Goal: Information Seeking & Learning: Learn about a topic

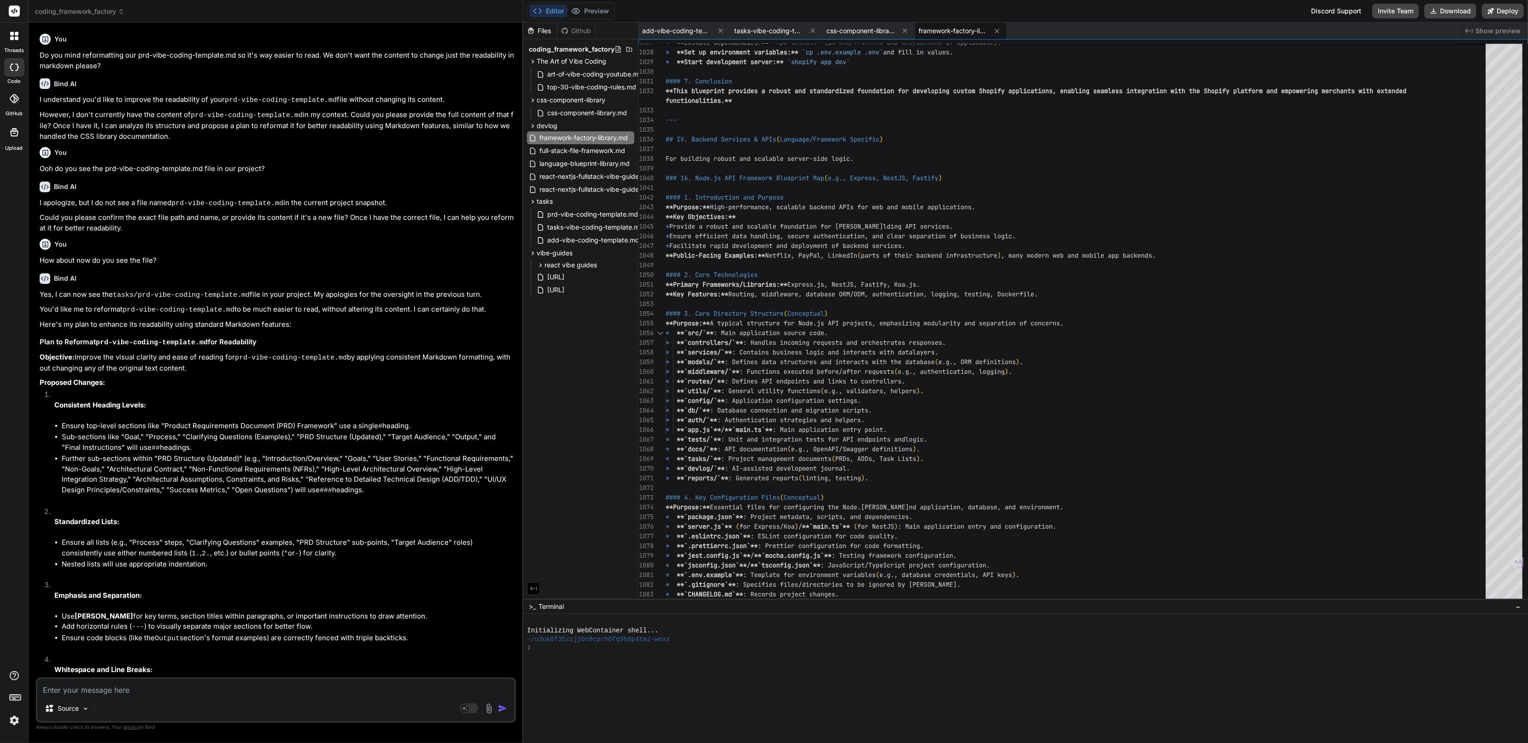
scroll to position [1229, 0]
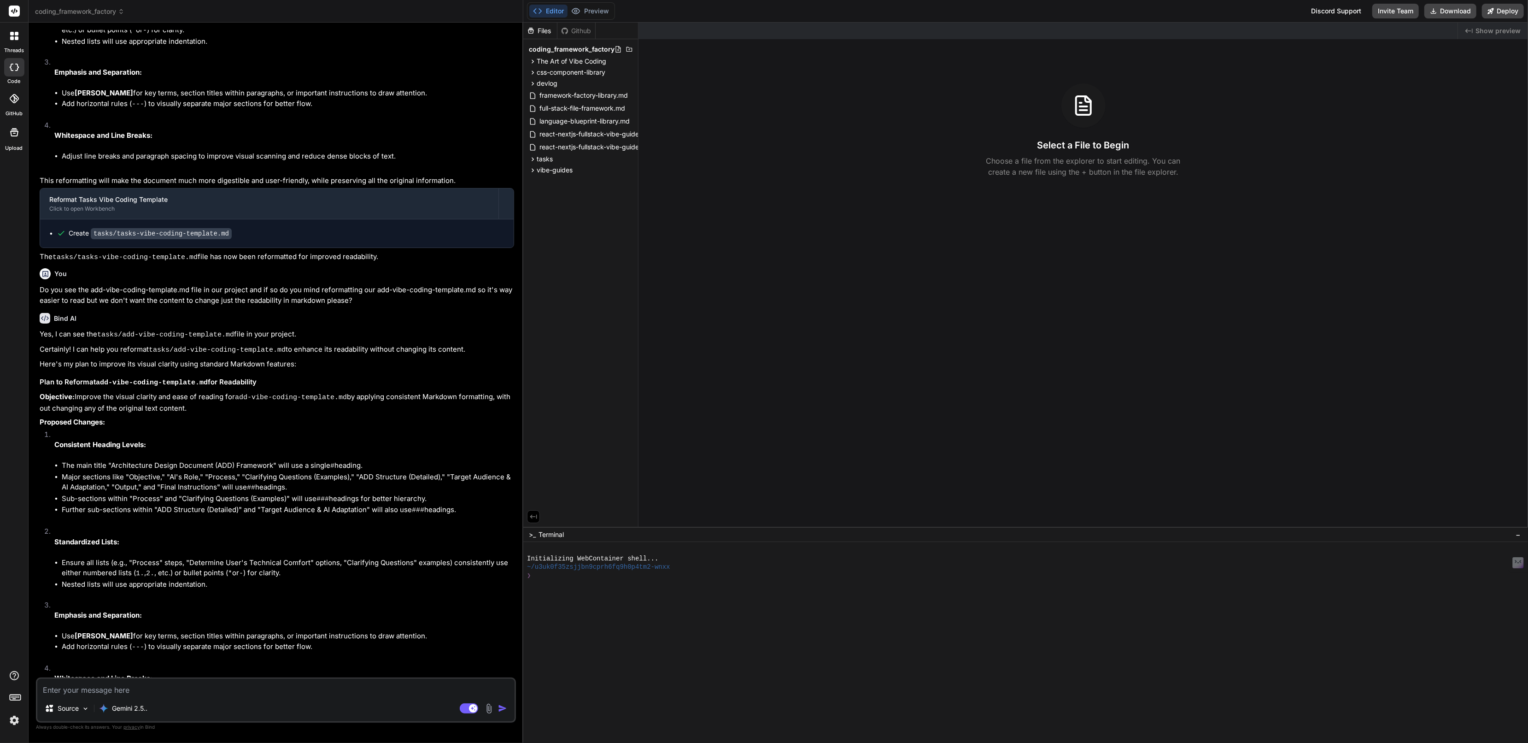
scroll to position [1042, 0]
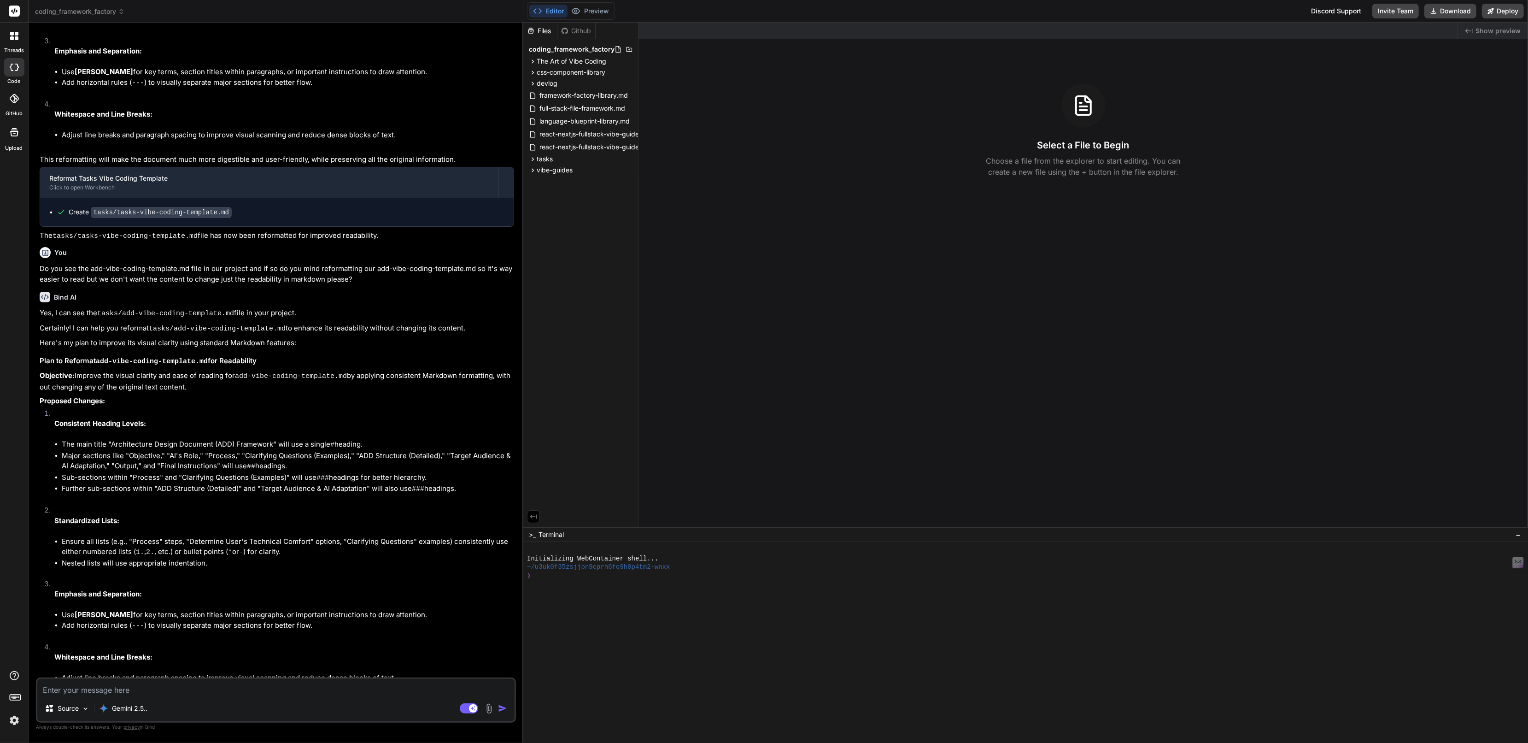
click at [12, 717] on img at bounding box center [14, 720] width 16 height 16
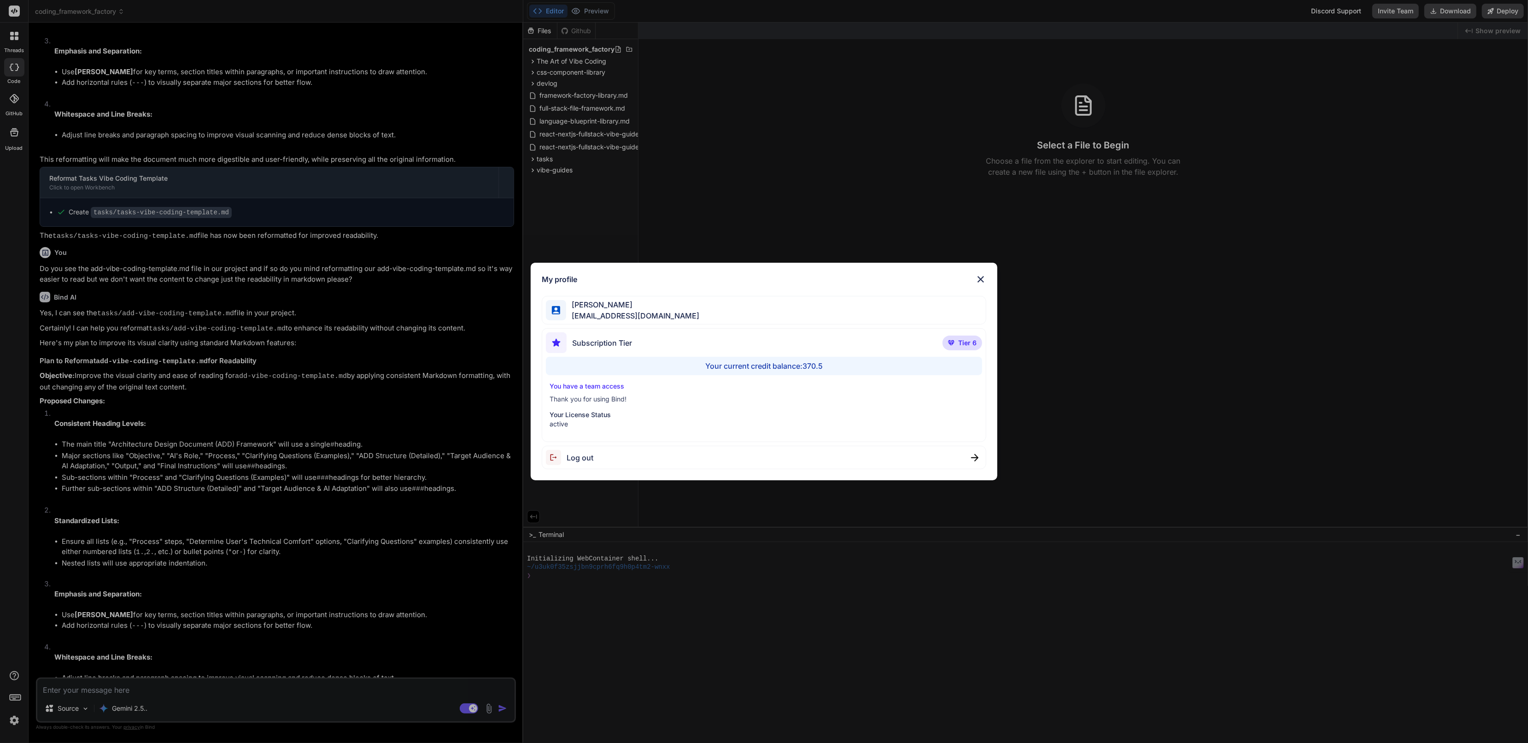
click at [12, 717] on div "My profile [PERSON_NAME] [EMAIL_ADDRESS][DOMAIN_NAME] Subscription Tier Tier 6 …" at bounding box center [764, 371] width 1528 height 743
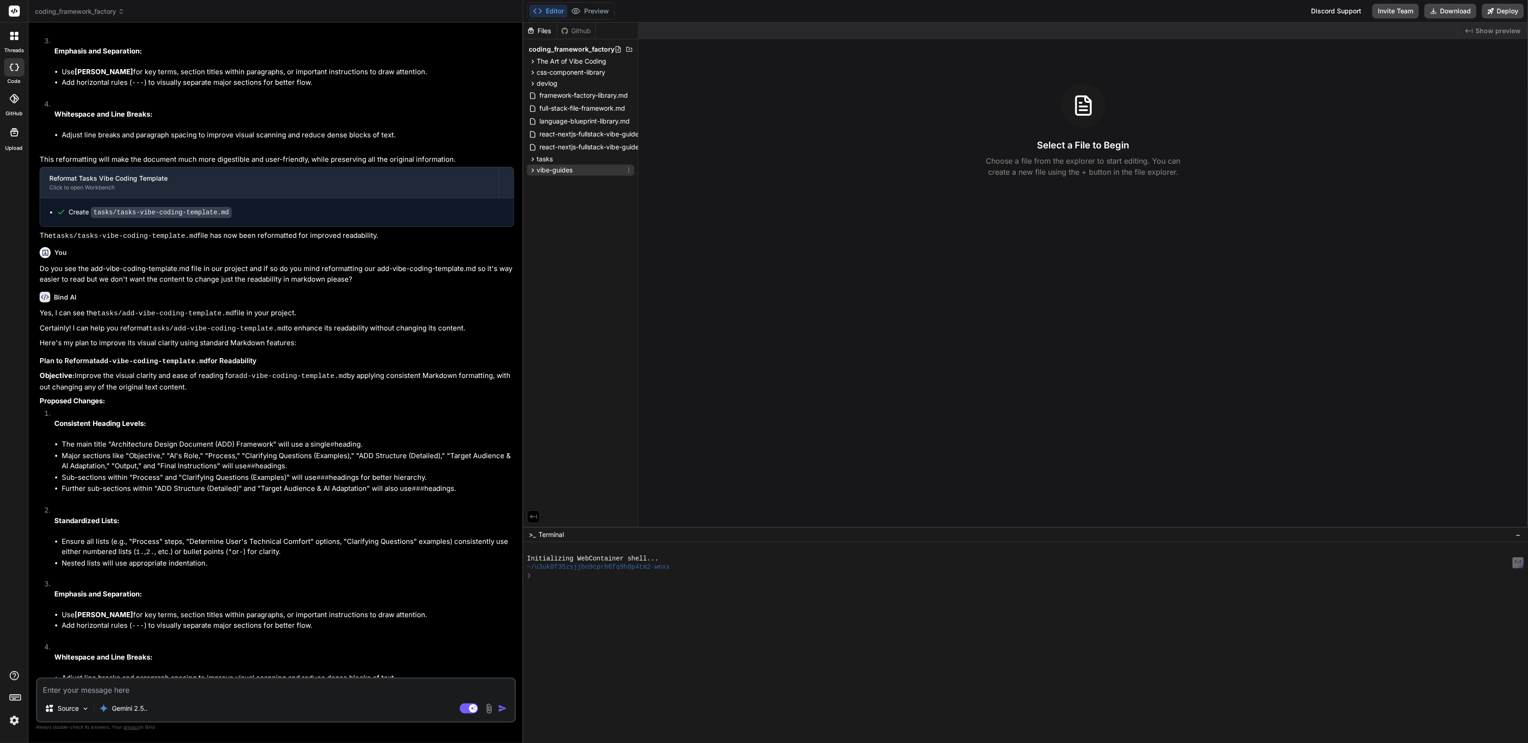
click at [547, 167] on span "vibe-guides" at bounding box center [555, 169] width 36 height 9
click at [553, 59] on span "The Art of Vibe Coding" at bounding box center [572, 61] width 70 height 9
click at [556, 97] on span "css-component-library" at bounding box center [571, 99] width 69 height 9
click at [546, 199] on span "tasks" at bounding box center [545, 201] width 16 height 9
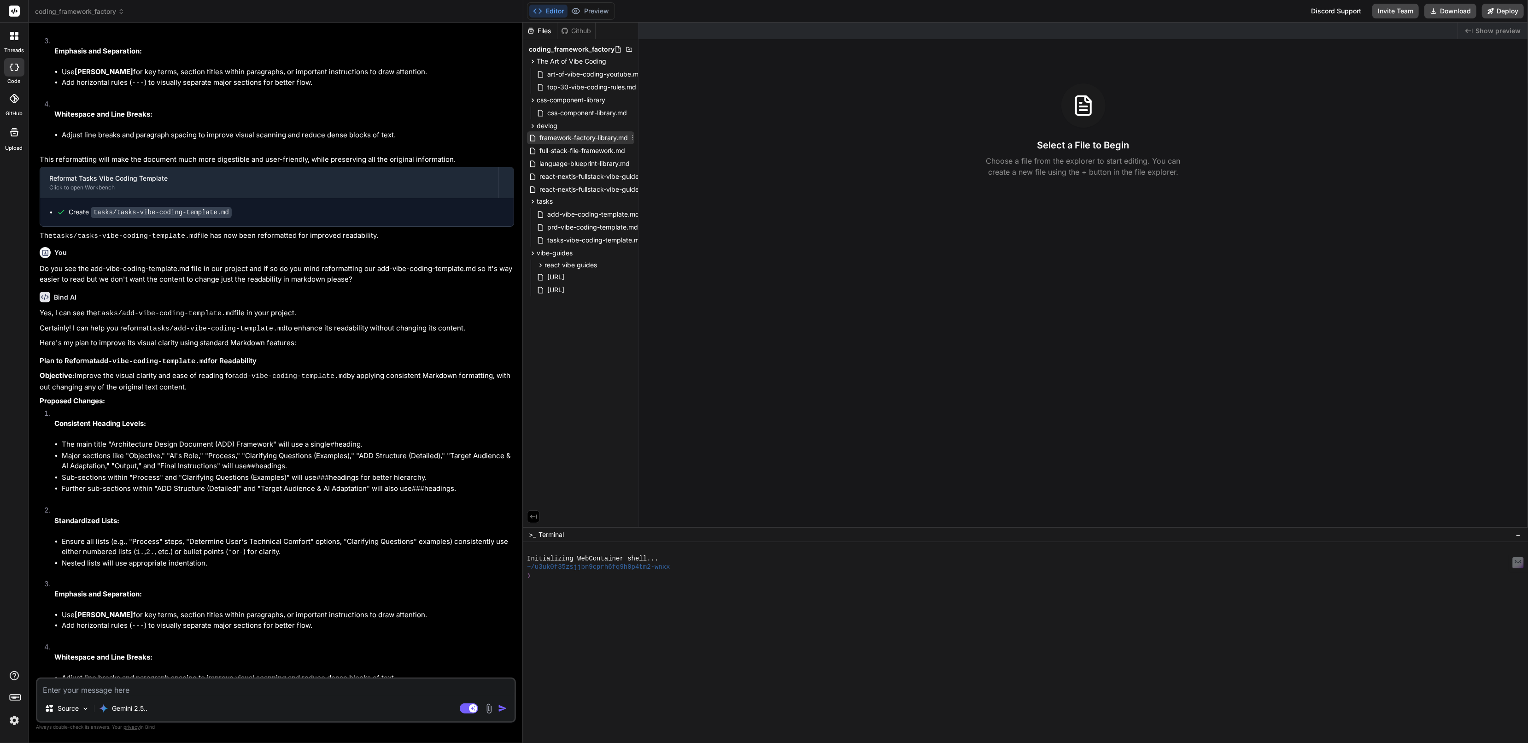
click at [578, 137] on span "framework-factory-library.md" at bounding box center [584, 137] width 90 height 11
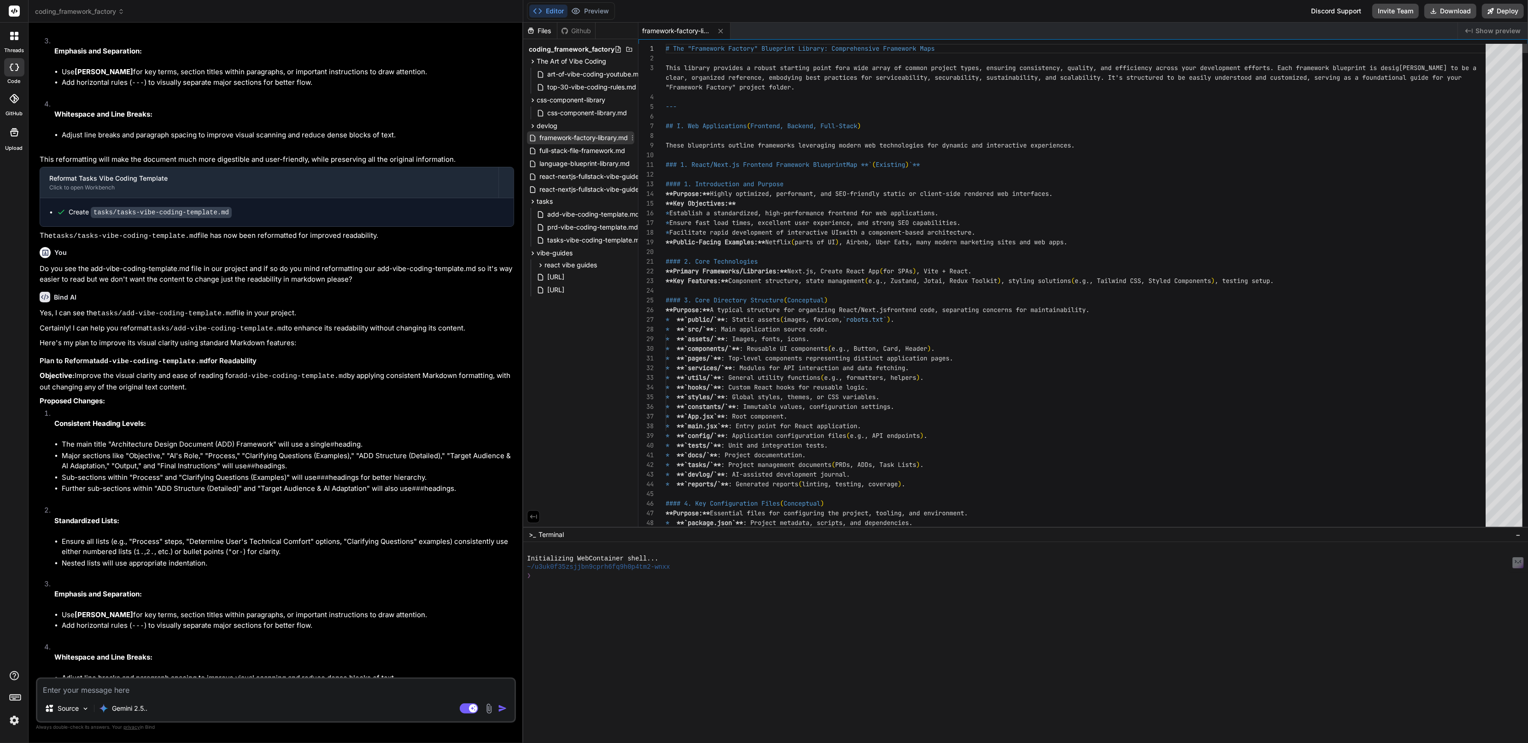
type textarea "x"
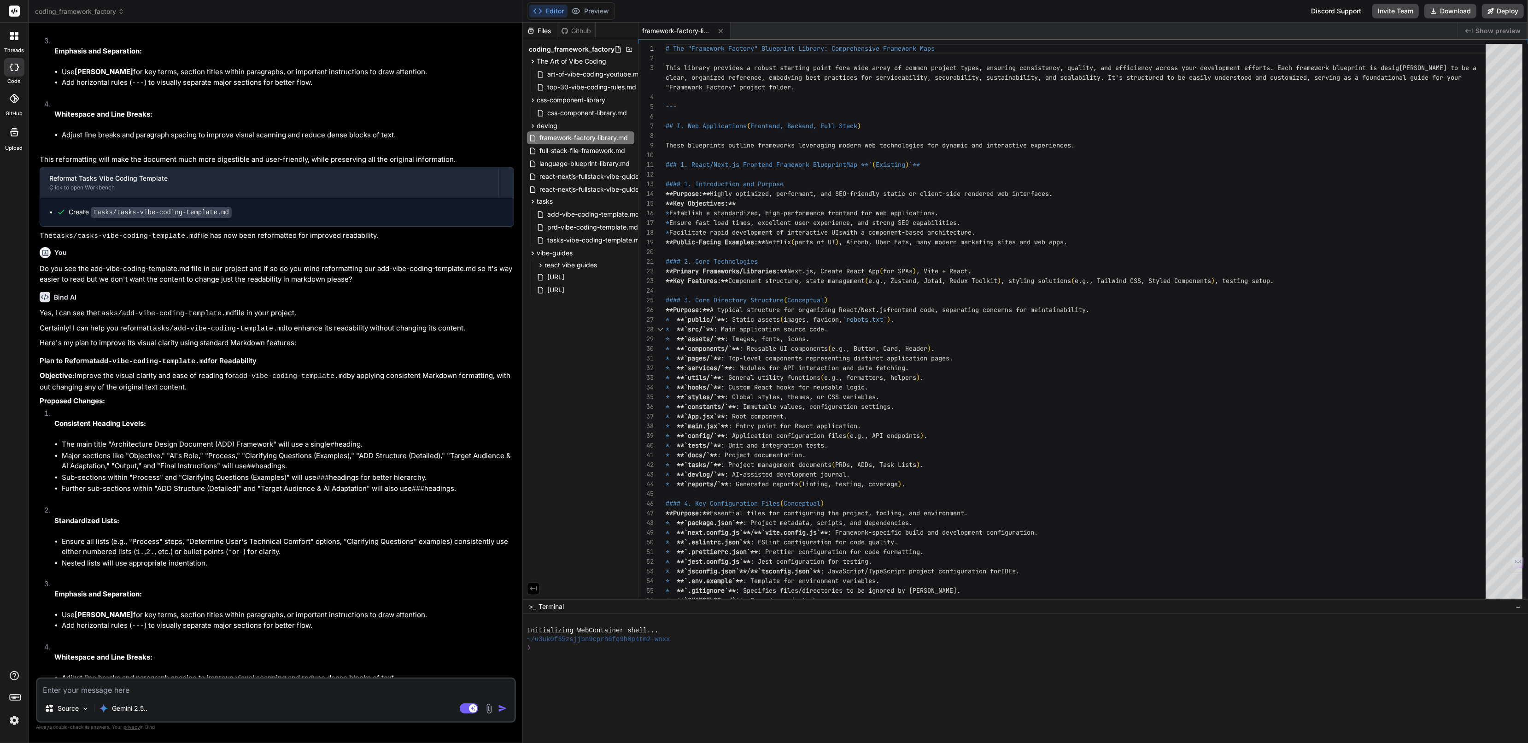
drag, startPoint x: 808, startPoint y: 527, endPoint x: 841, endPoint y: 767, distance: 242.3
click at [841, 742] on html "threads code GitHub Upload coding_framework_factory Created with Pixso. Bind AI…" at bounding box center [764, 371] width 1528 height 743
click at [586, 89] on span "top-30-vibe-coding-rules.md" at bounding box center [591, 87] width 91 height 11
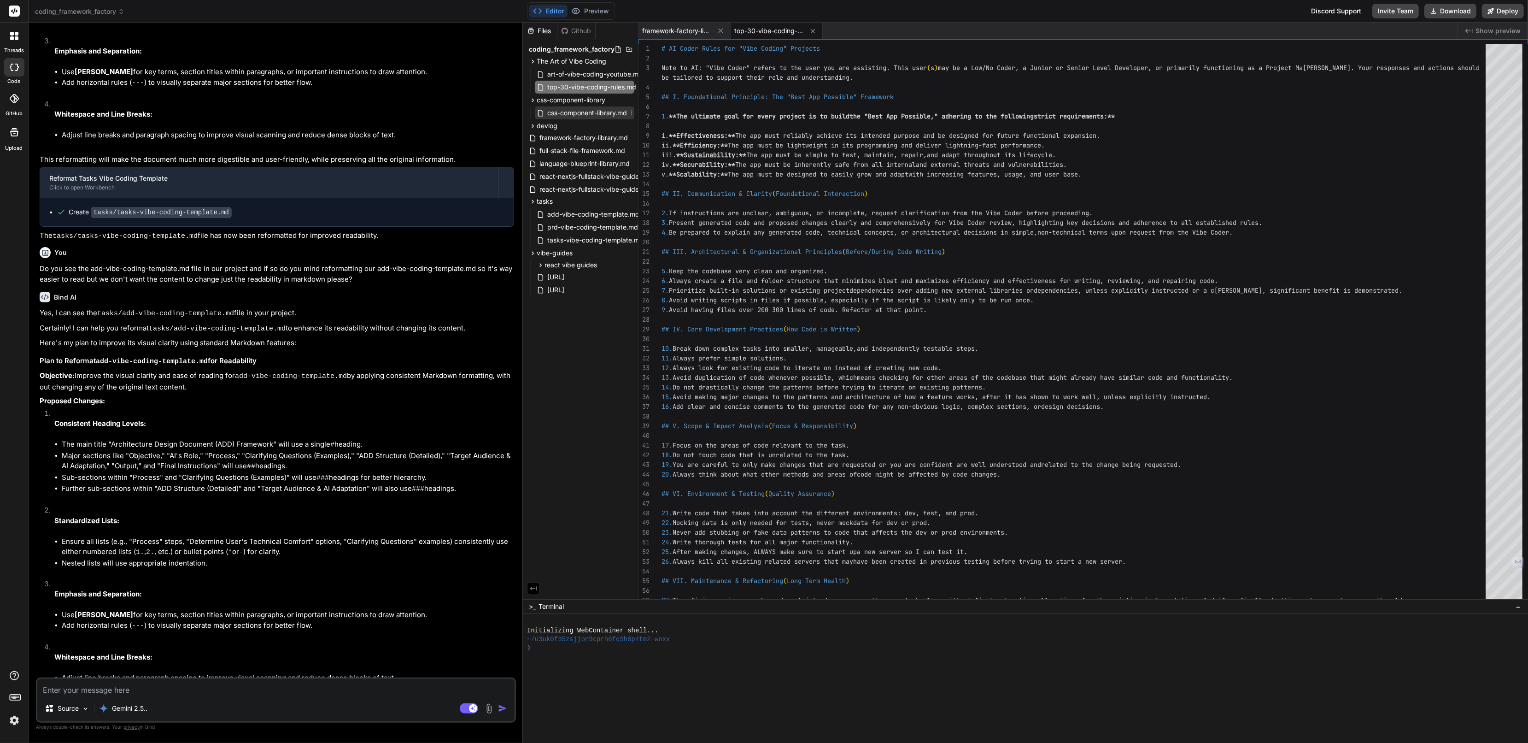
click at [586, 110] on span "css-component-library.md" at bounding box center [587, 112] width 82 height 11
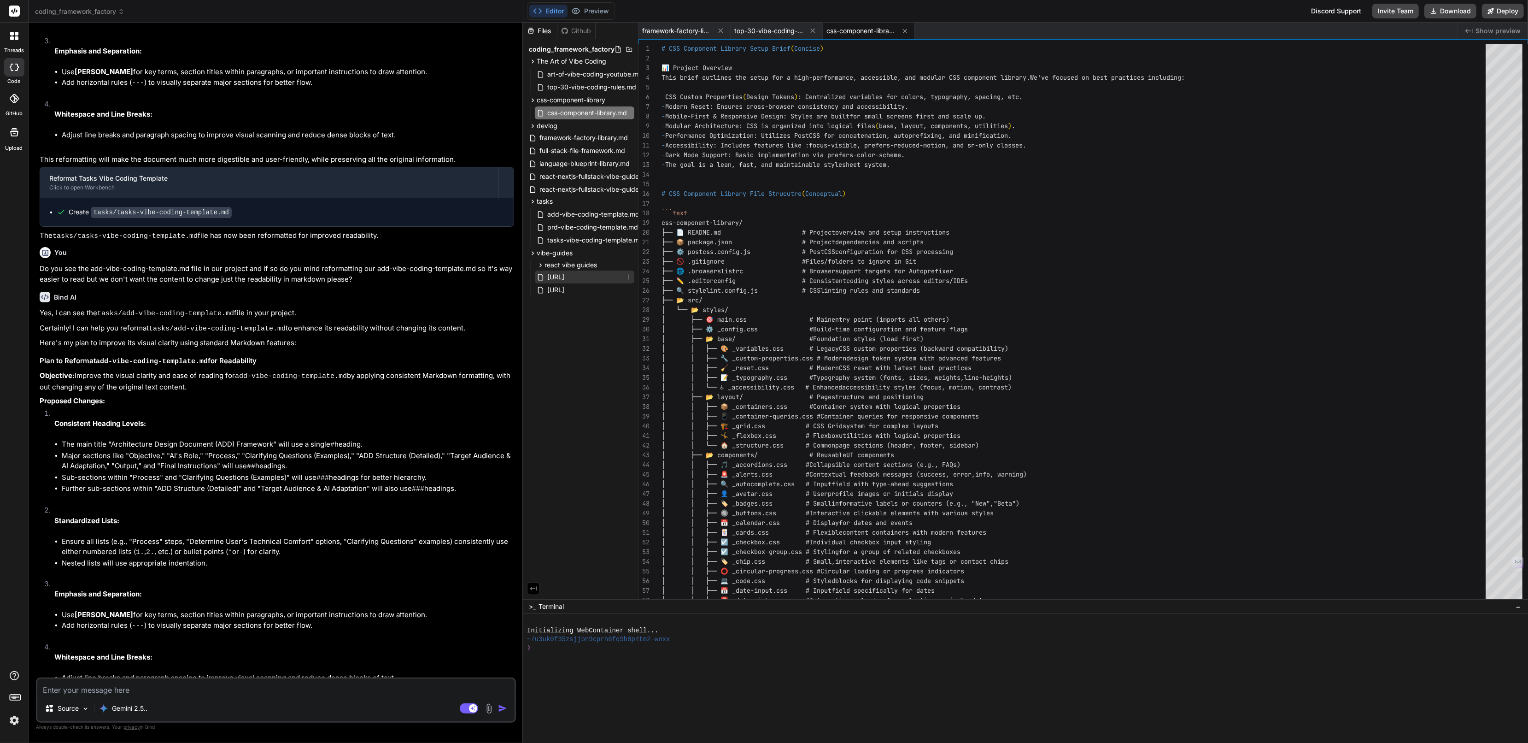
click at [565, 271] on span "[URL]" at bounding box center [555, 276] width 19 height 11
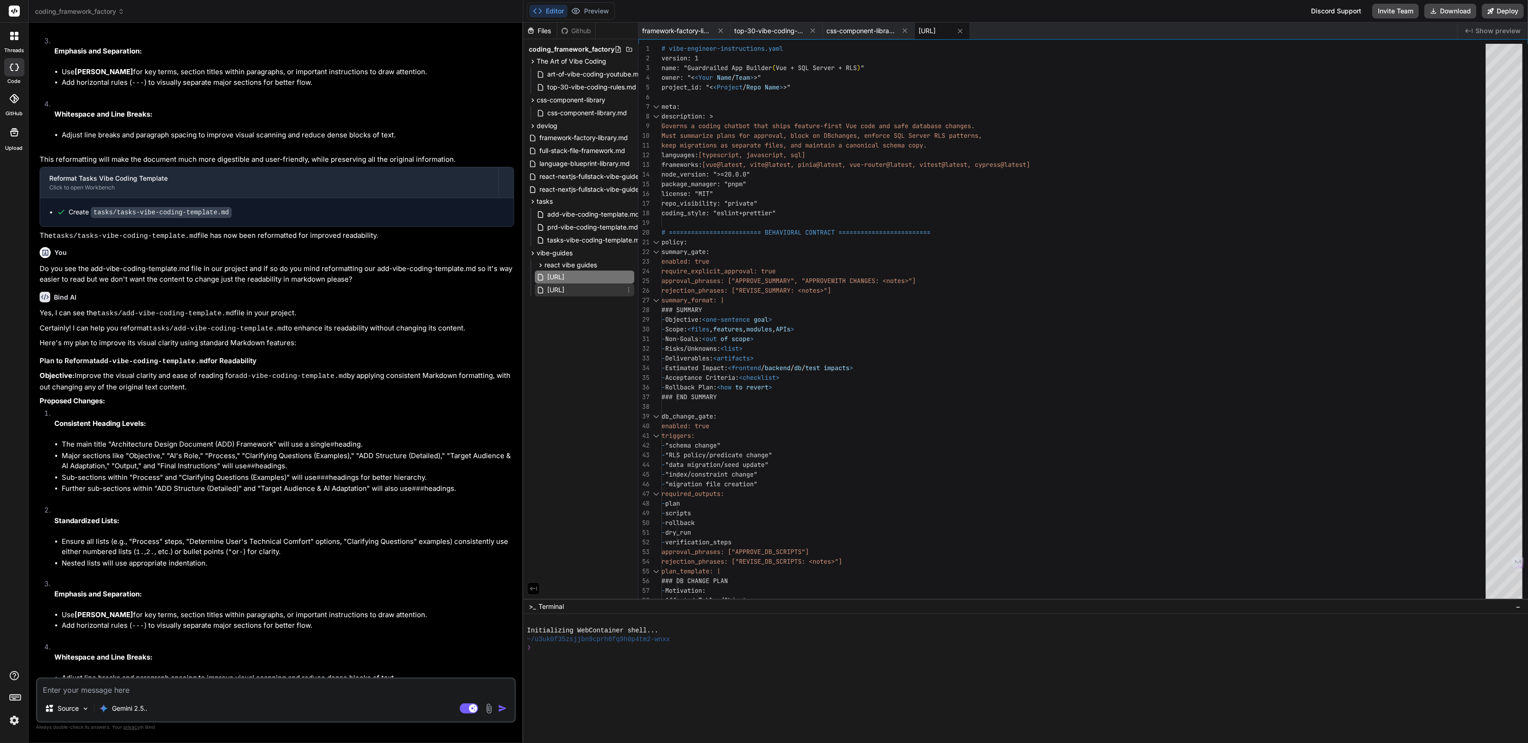
click at [565, 291] on span "[URL]" at bounding box center [555, 289] width 19 height 11
type textarea "- Backend security policies (e.g., RLS) enforced; contract tests included. - Ro…"
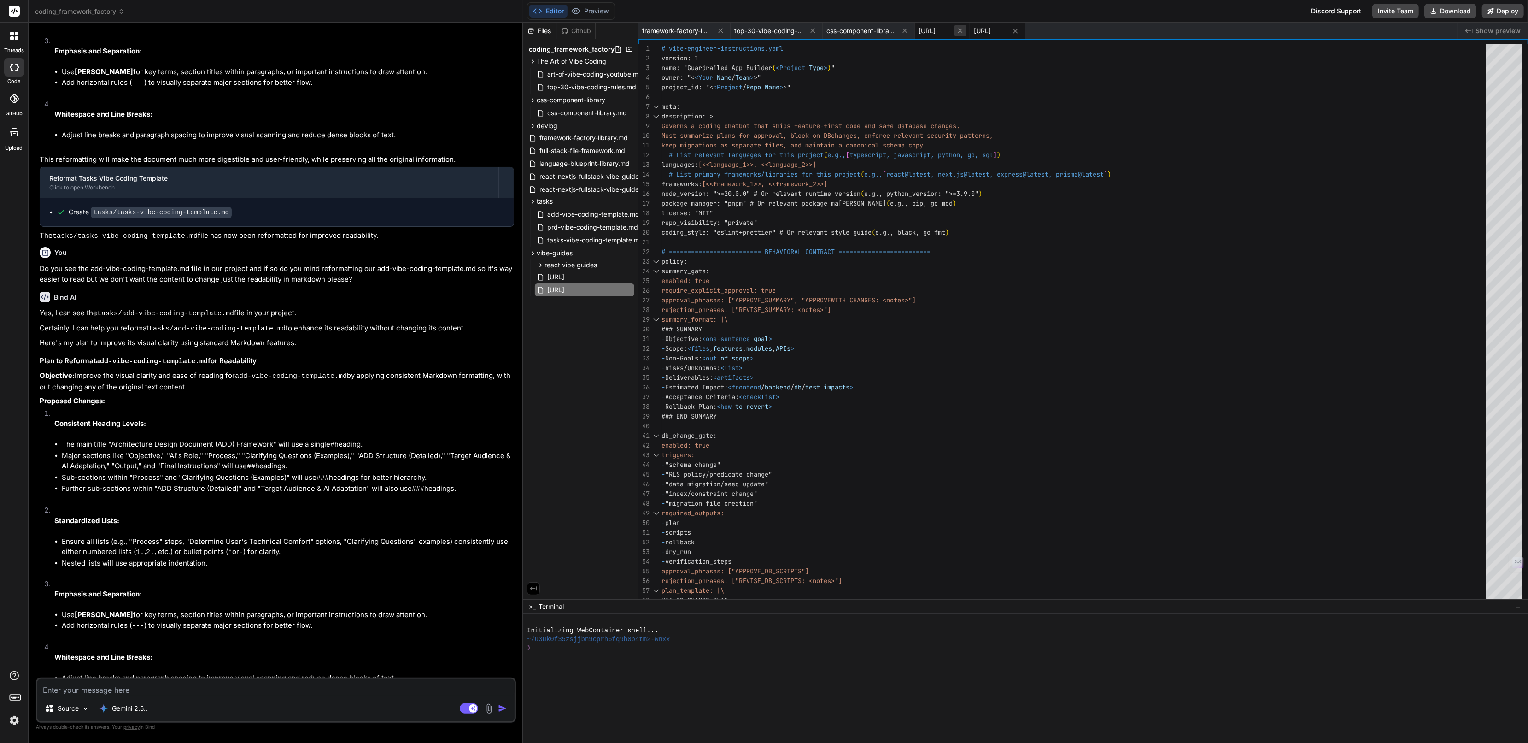
click at [964, 29] on icon at bounding box center [960, 31] width 8 height 8
click at [549, 125] on span "devlog" at bounding box center [547, 125] width 21 height 9
click at [559, 140] on span "2025-09" at bounding box center [558, 137] width 27 height 9
click at [565, 151] on span "2025-09-W3" at bounding box center [572, 149] width 40 height 9
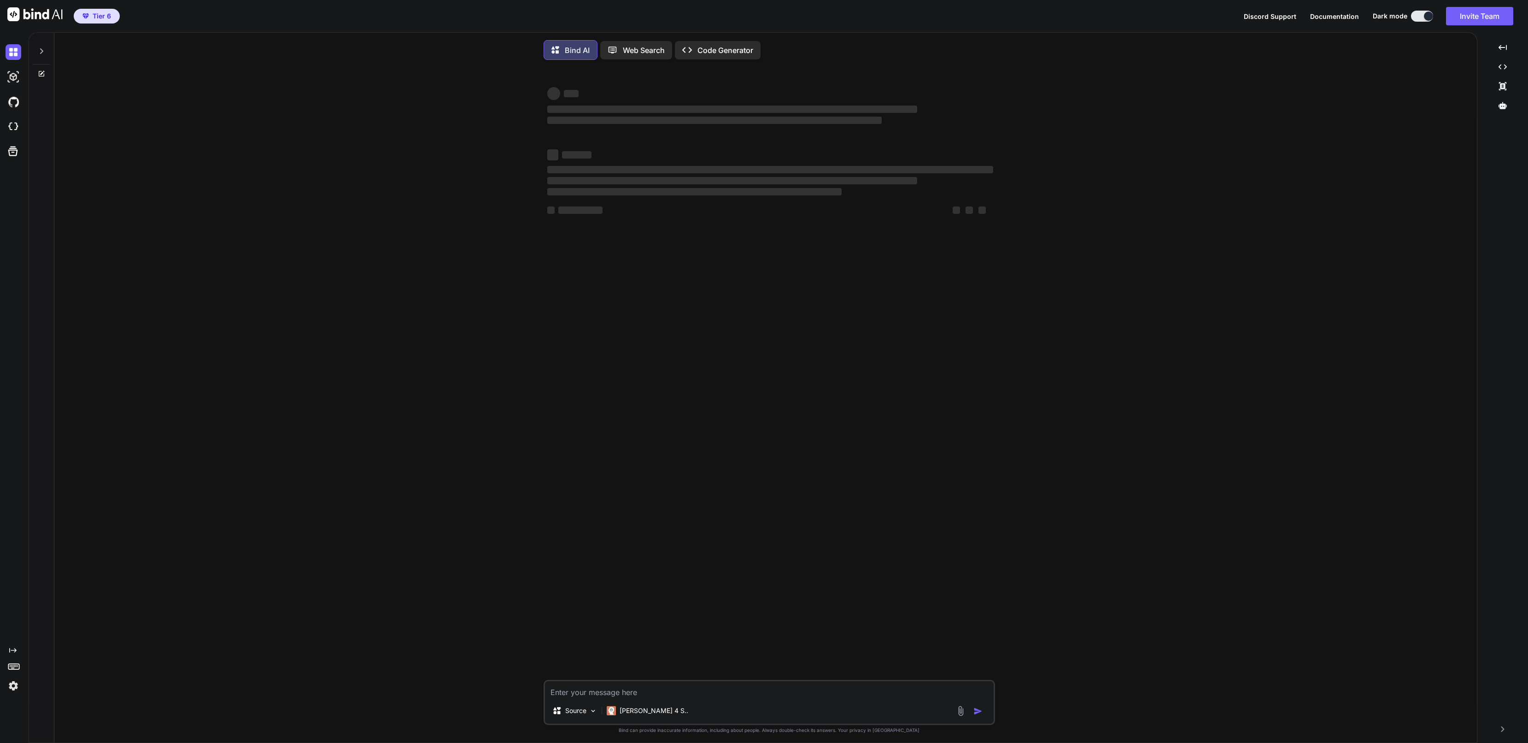
type textarea "x"
